Goal: Task Accomplishment & Management: Manage account settings

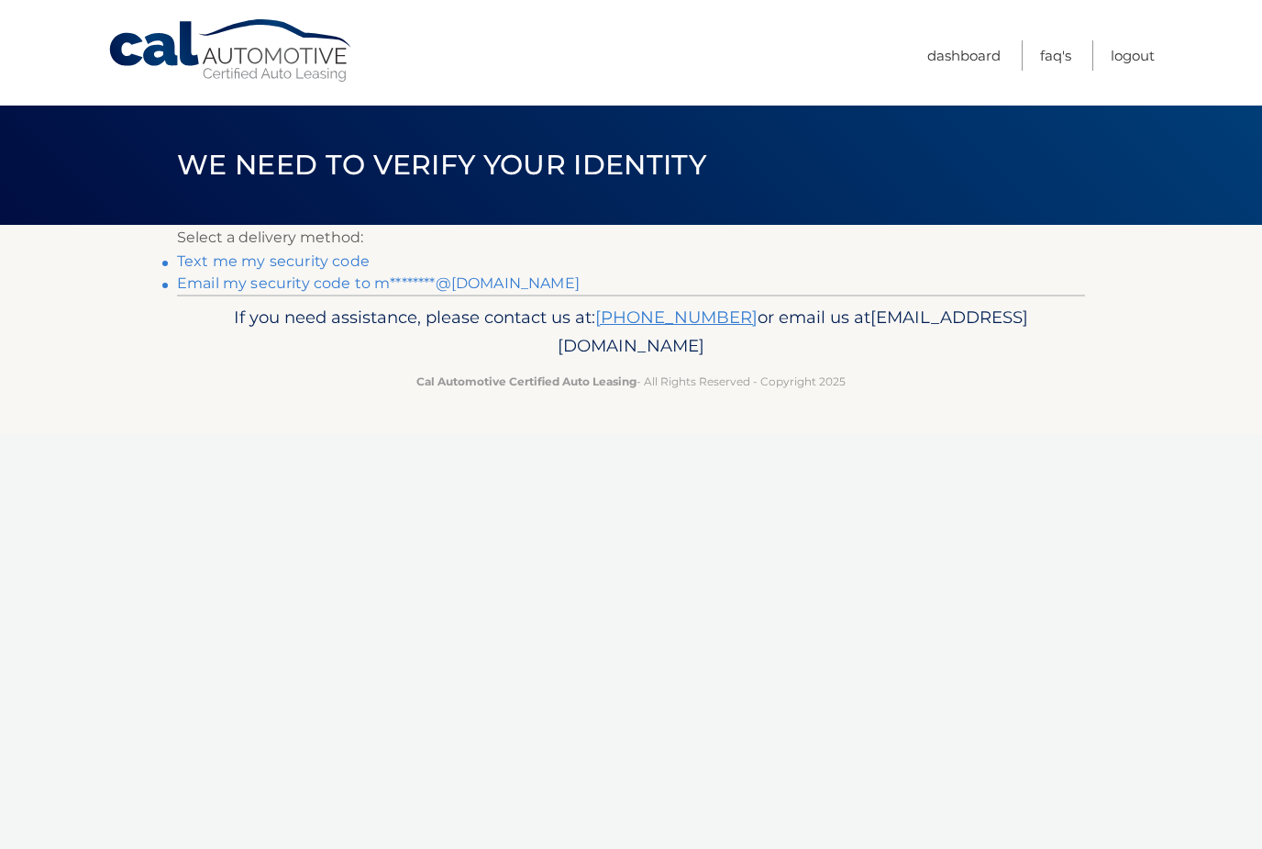
click at [338, 261] on link "Text me my security code" at bounding box center [273, 260] width 193 height 17
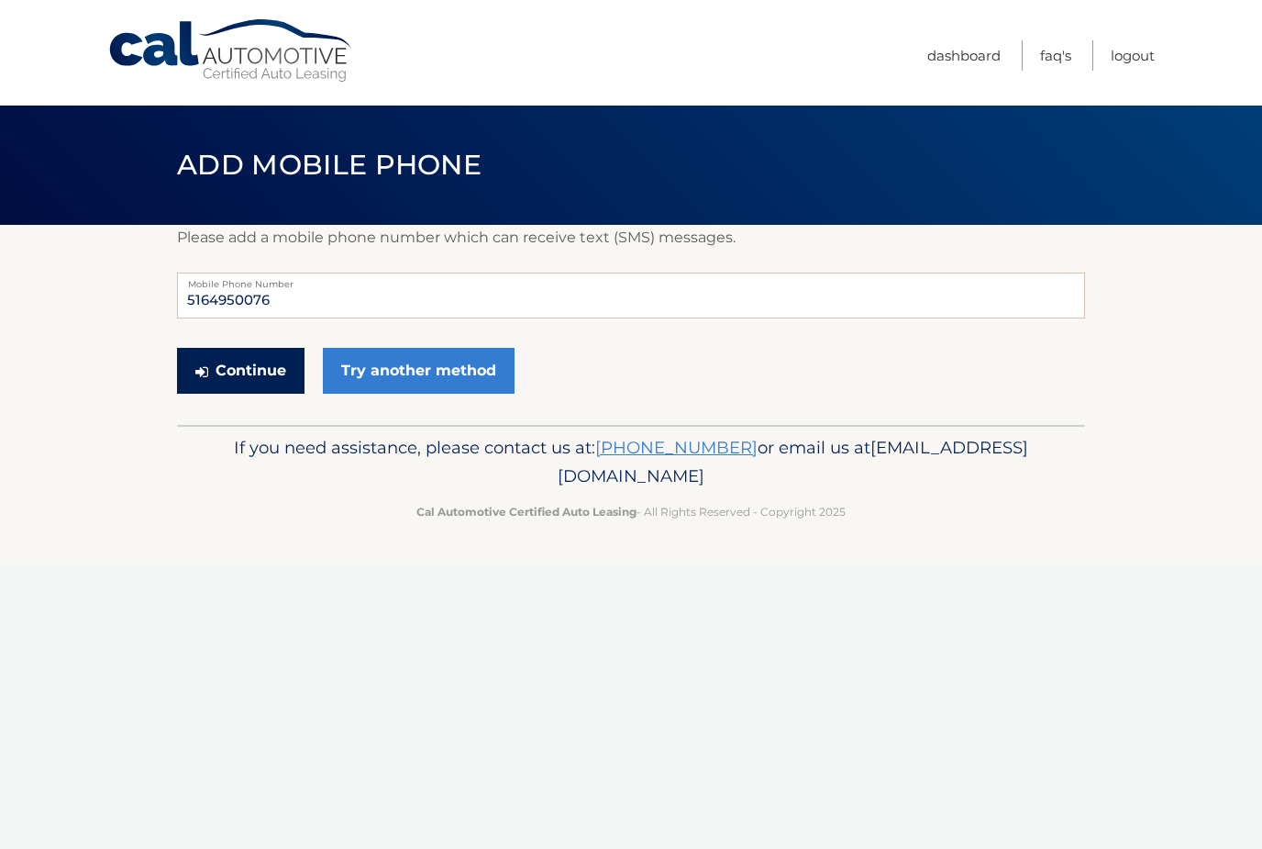
click at [274, 377] on button "Continue" at bounding box center [241, 371] width 128 height 46
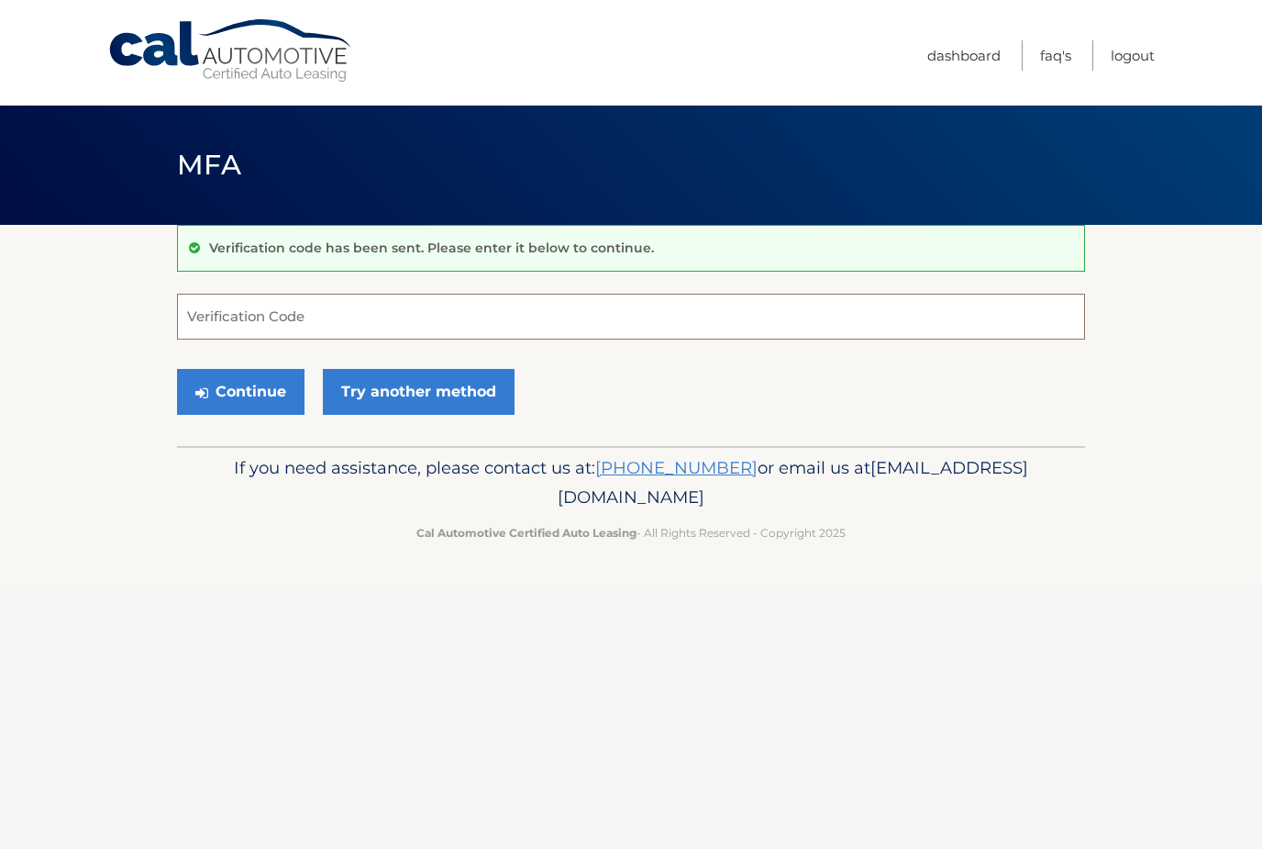
click at [440, 323] on input "Verification Code" at bounding box center [631, 317] width 908 height 46
type input "325252"
click at [240, 391] on button "Continue" at bounding box center [241, 392] width 128 height 46
